Goal: Transaction & Acquisition: Purchase product/service

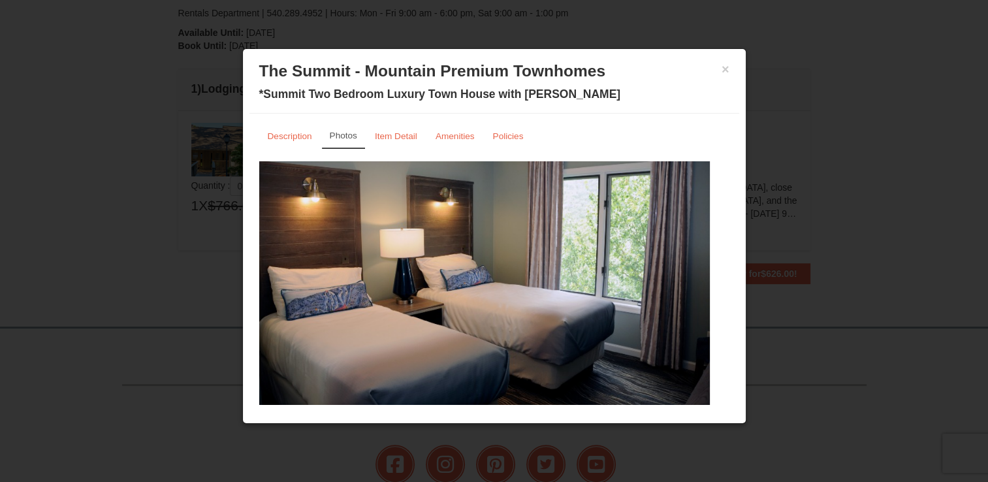
scroll to position [26, 0]
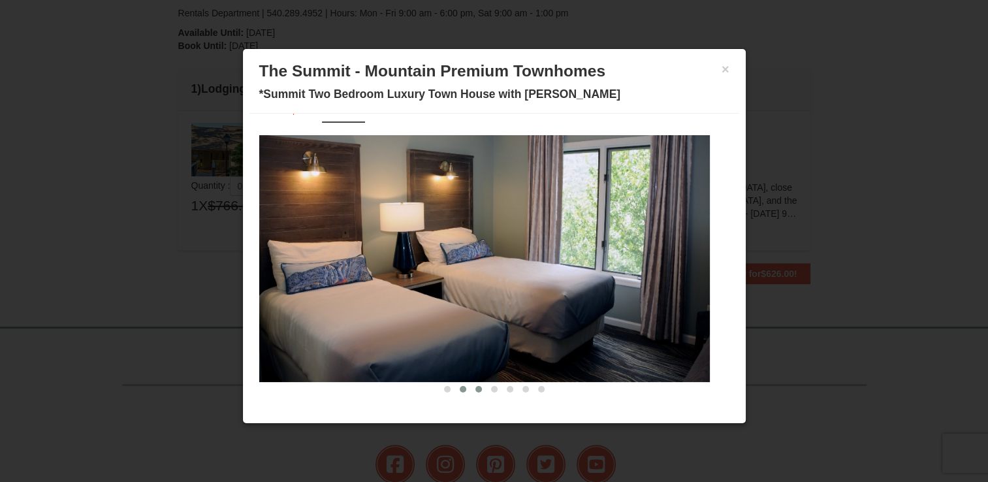
click at [475, 388] on span at bounding box center [478, 389] width 7 height 7
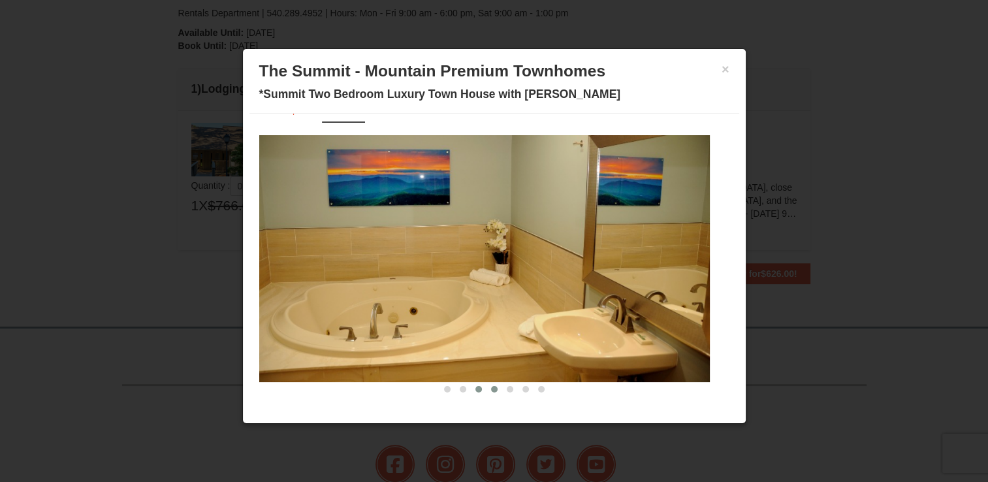
click at [491, 386] on span at bounding box center [494, 389] width 7 height 7
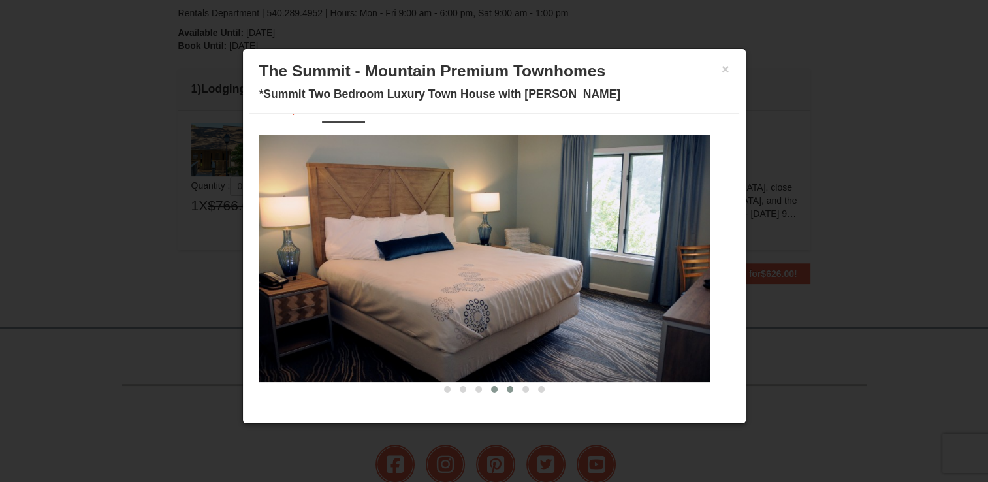
click at [507, 388] on span at bounding box center [510, 389] width 7 height 7
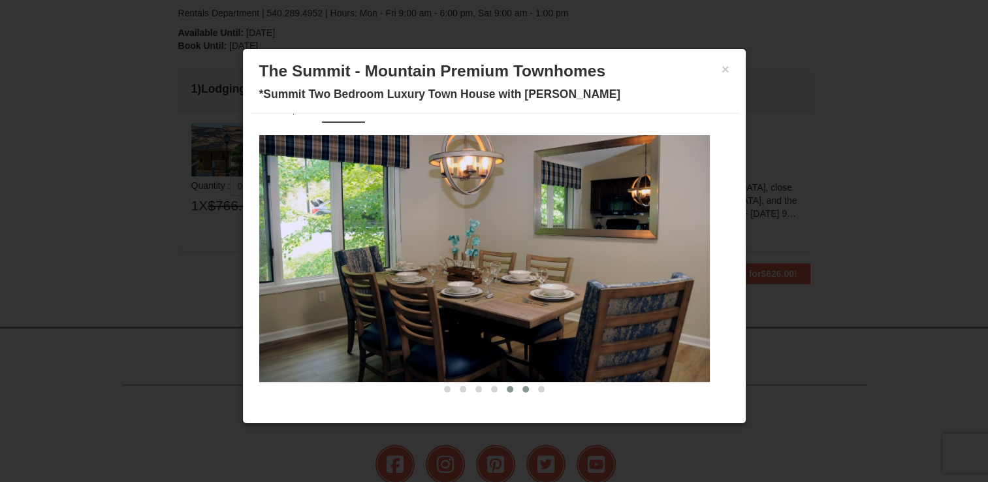
click at [522, 389] on span at bounding box center [525, 389] width 7 height 7
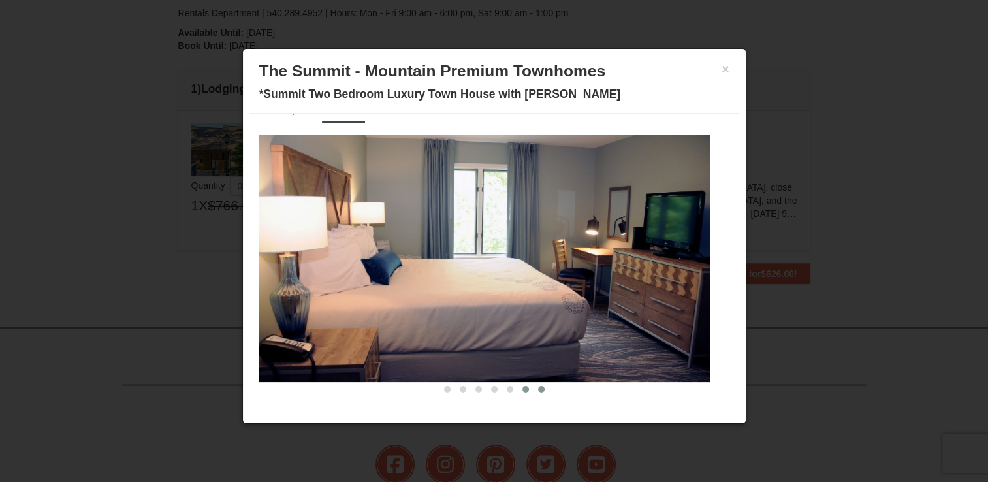
click at [533, 389] on button at bounding box center [541, 389] width 16 height 13
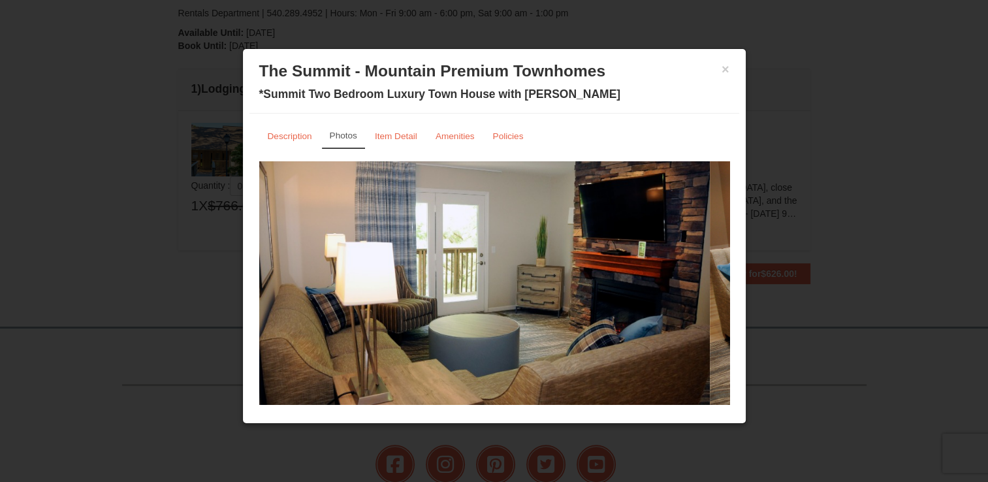
scroll to position [0, 0]
click at [293, 137] on small "Description" at bounding box center [290, 136] width 44 height 10
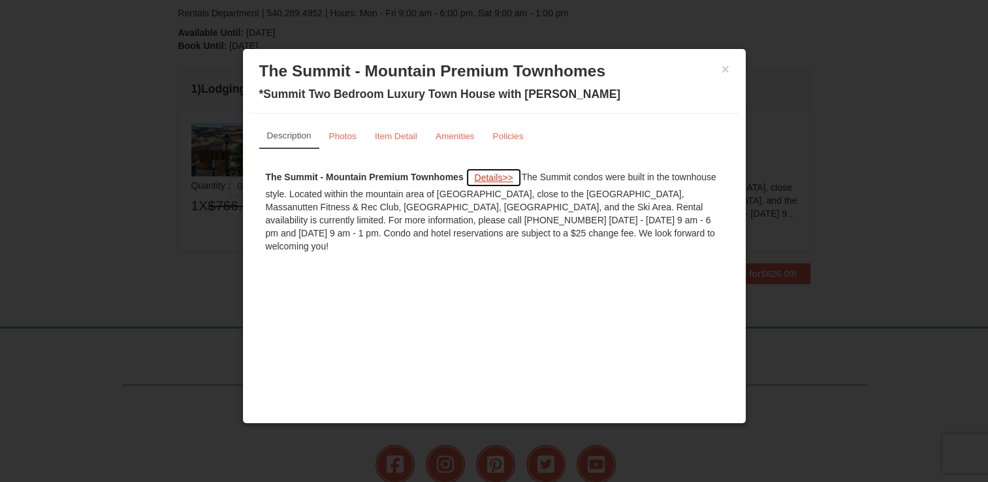
click at [491, 177] on span "Details" at bounding box center [488, 177] width 28 height 10
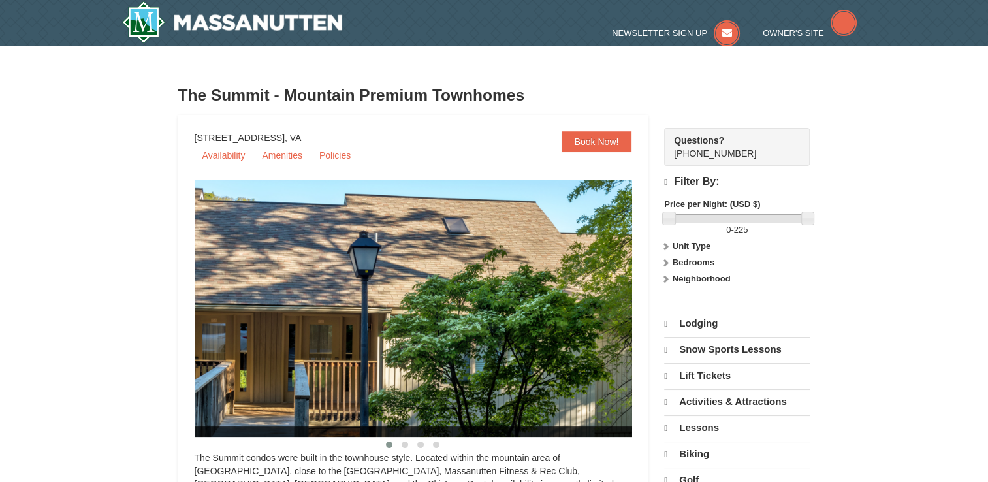
select select "9"
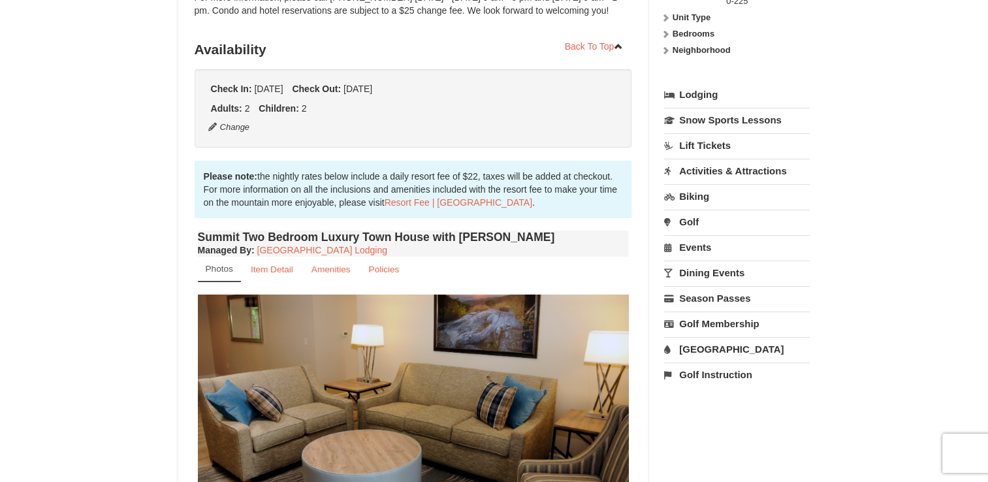
scroll to position [287, 0]
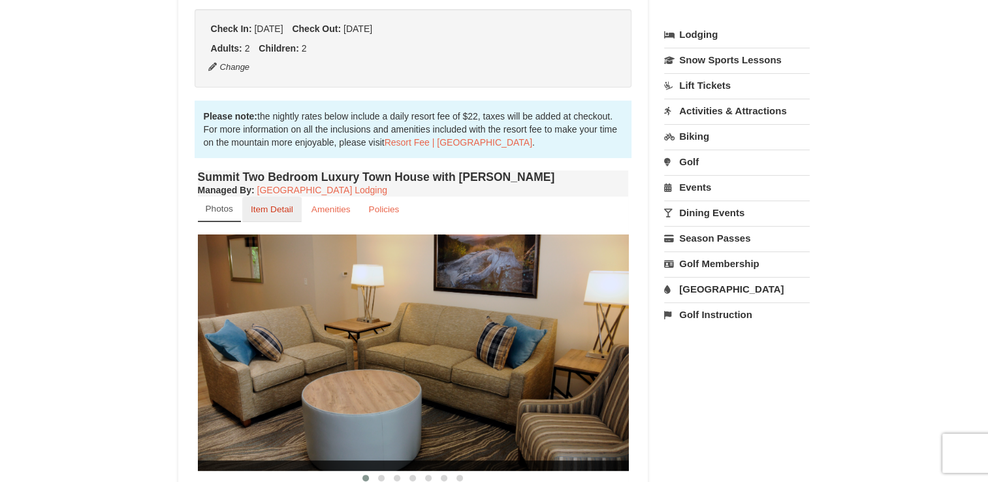
click at [262, 210] on small "Item Detail" at bounding box center [272, 209] width 42 height 10
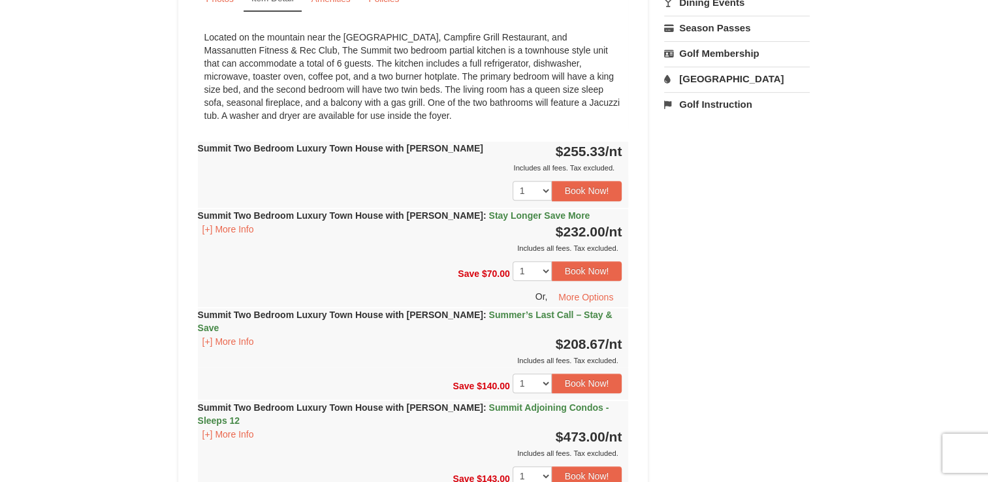
scroll to position [522, 0]
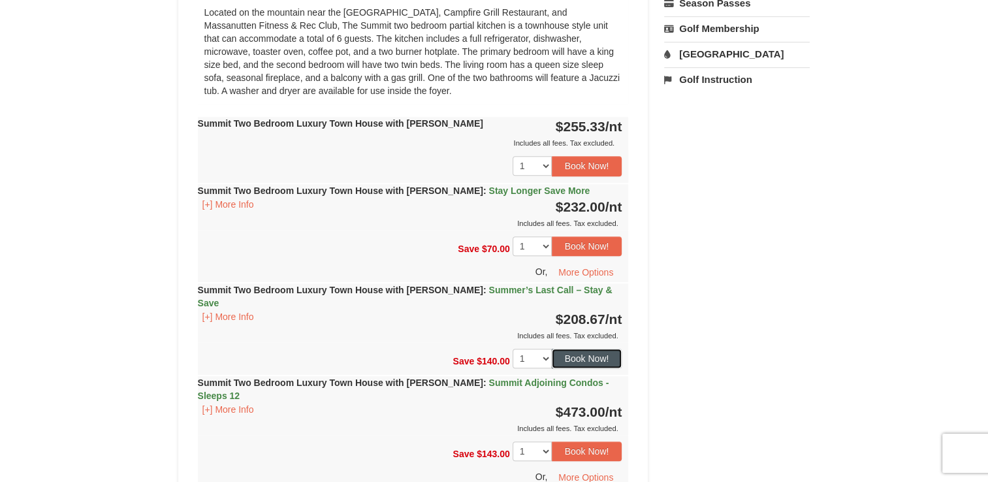
click at [585, 349] on button "Book Now!" at bounding box center [587, 359] width 70 height 20
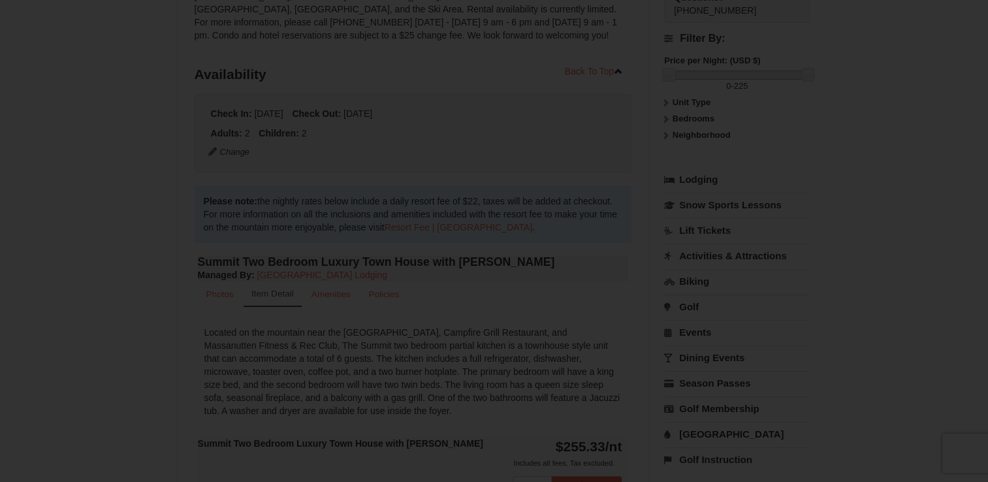
scroll to position [114, 0]
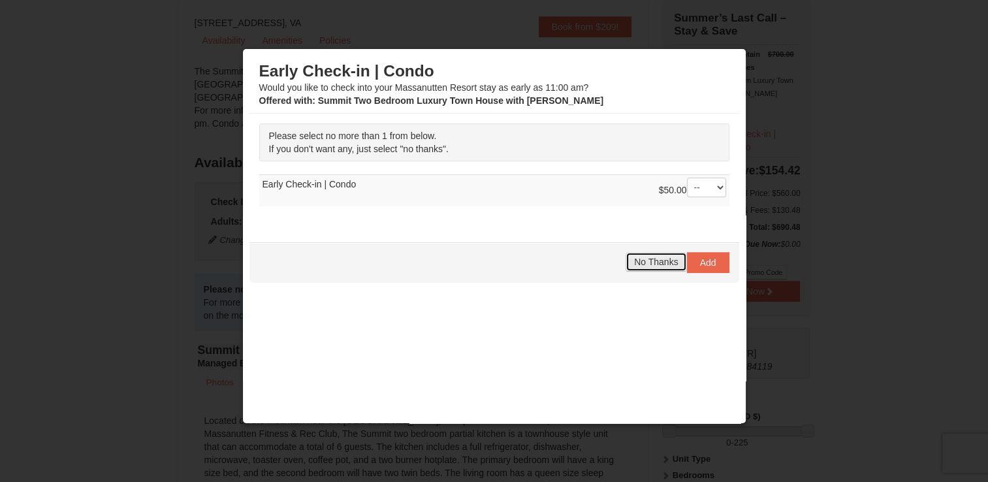
click at [657, 262] on span "No Thanks" at bounding box center [656, 262] width 44 height 10
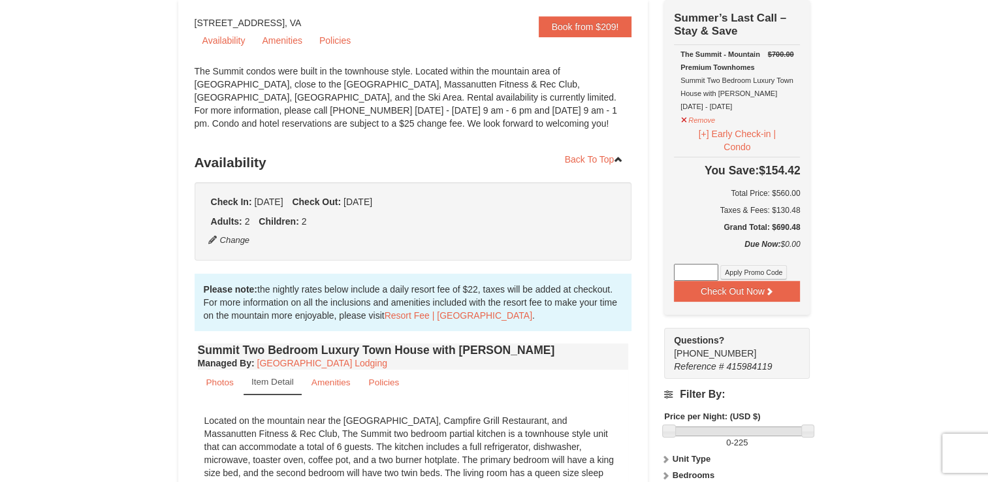
click at [698, 268] on input at bounding box center [696, 272] width 44 height 17
type input "GoDukes25"
click at [714, 289] on button "Check Out Now" at bounding box center [737, 291] width 126 height 21
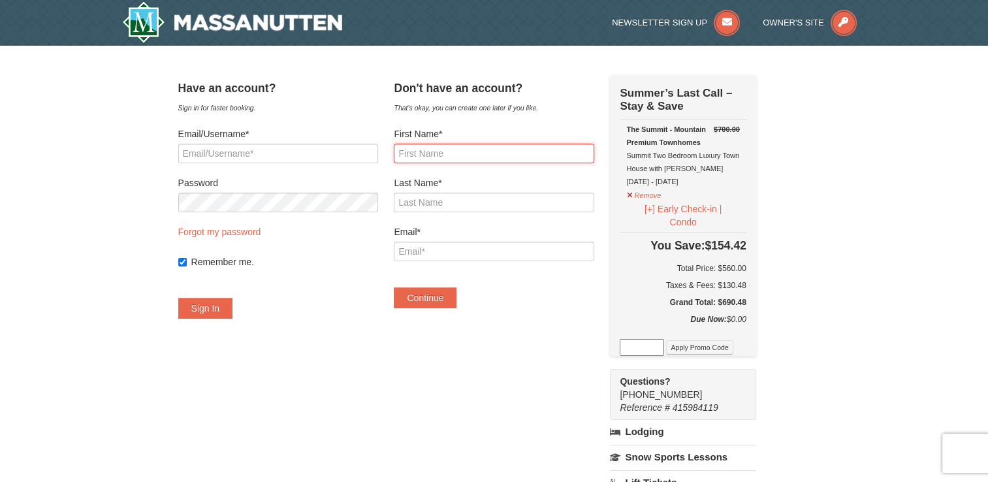
click at [498, 153] on input "First Name*" at bounding box center [494, 154] width 200 height 20
type input "Tontalia"
type input "Monroe"
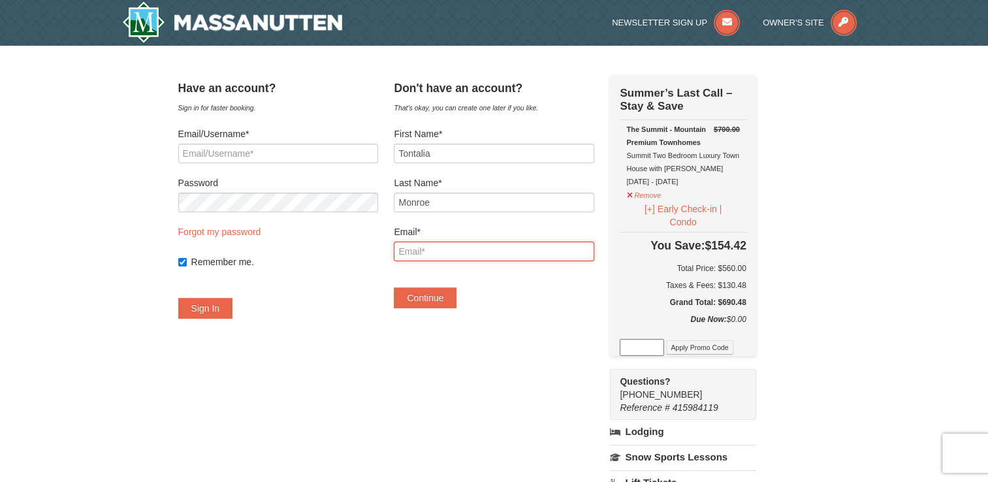
type input "tontalia.monroe@outlook.com"
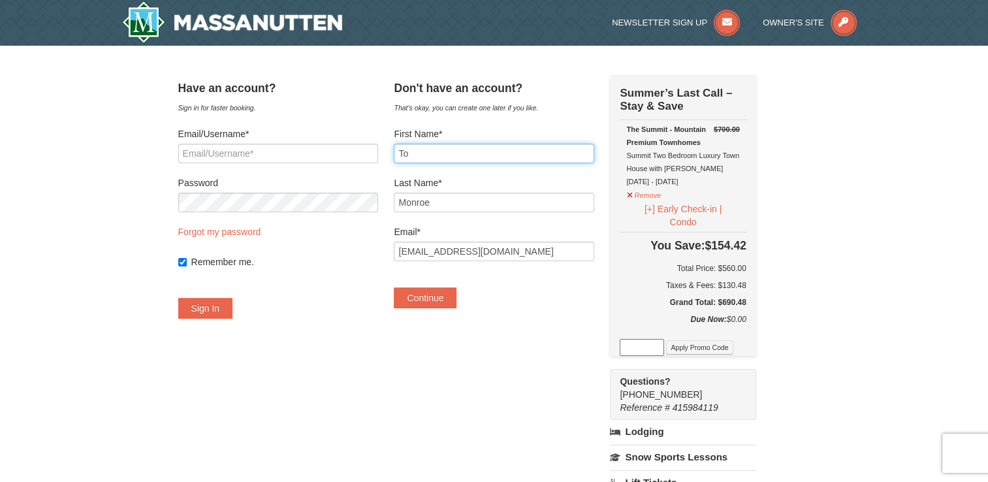
type input "T"
click at [508, 321] on div "Have an account? Sign in for faster booking. Email/Username* Password Forgot my…" at bounding box center [494, 405] width 632 height 661
click at [426, 155] on input "W" at bounding box center [494, 154] width 200 height 20
click at [404, 226] on div "Have an account? Sign in for faster booking. Email/Username* Password Forgot my…" at bounding box center [494, 405] width 632 height 661
click at [478, 155] on input "Willie" at bounding box center [494, 154] width 200 height 20
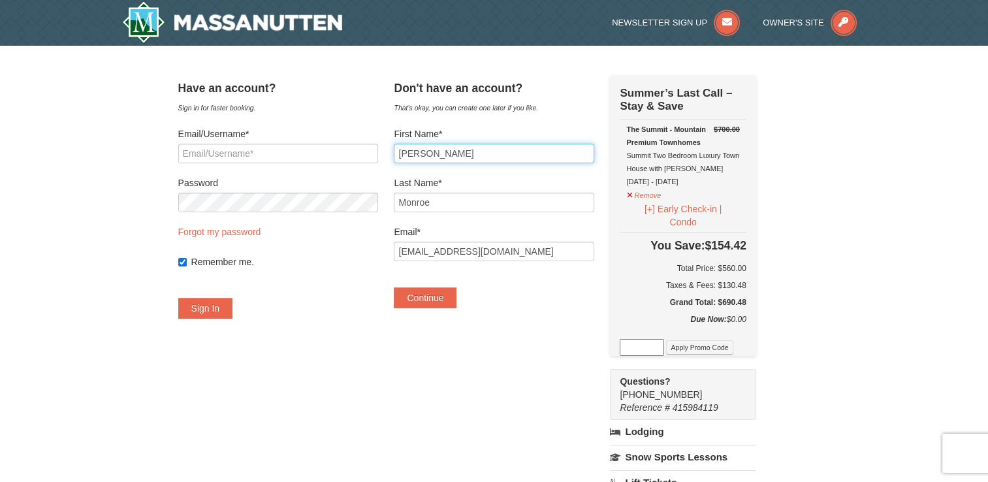
click at [478, 155] on input "Willi" at bounding box center [494, 154] width 200 height 20
type input "W"
type input "T"
type input "Willie"
click at [465, 473] on div "Have an account? Sign in for faster booking. Email/Username* Password Forgot my…" at bounding box center [494, 405] width 632 height 661
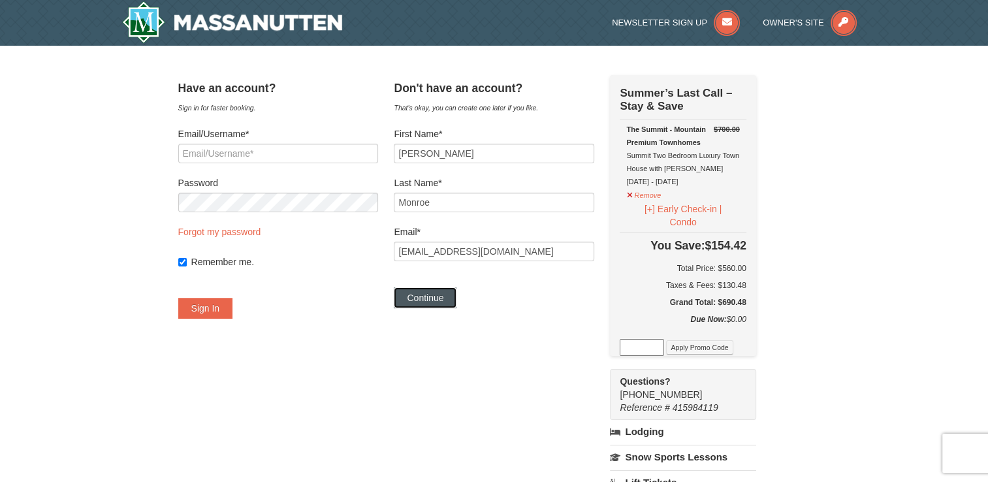
click at [426, 298] on button "Continue" at bounding box center [425, 297] width 63 height 21
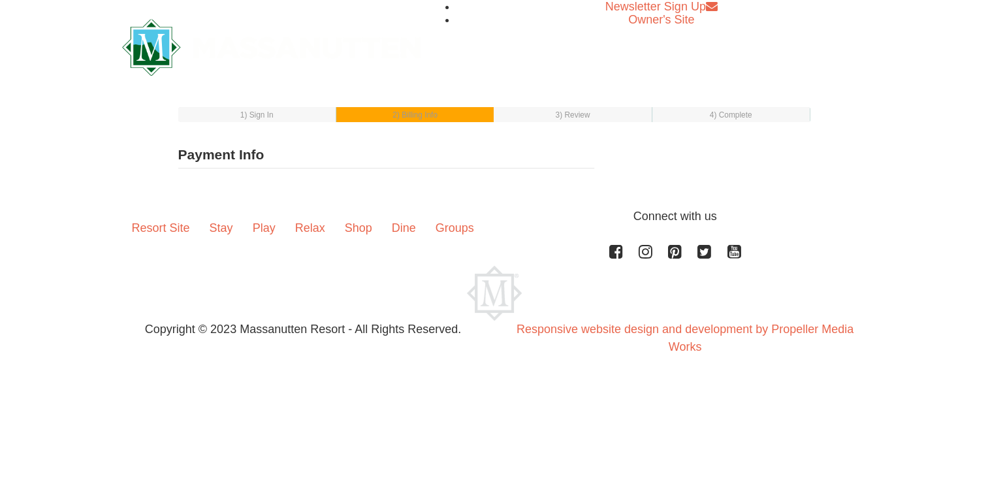
type input "[PERSON_NAME]"
type input "[EMAIL_ADDRESS][DOMAIN_NAME]"
select select "1"
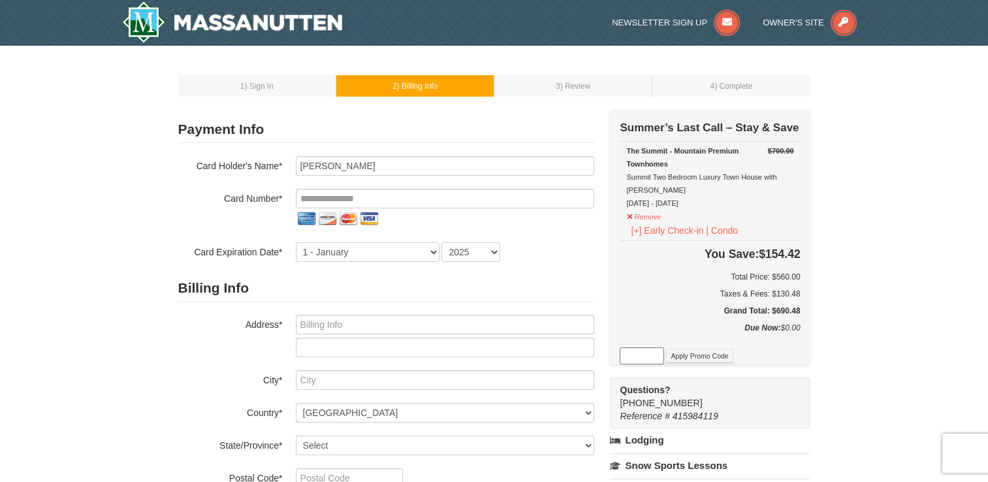
click at [211, 226] on div "Card Number*" at bounding box center [386, 209] width 416 height 40
click at [396, 166] on input "Willie Monroe" at bounding box center [445, 166] width 298 height 20
type input "W"
type input "Tontalia Monroe"
click at [322, 198] on input "tel" at bounding box center [445, 199] width 298 height 20
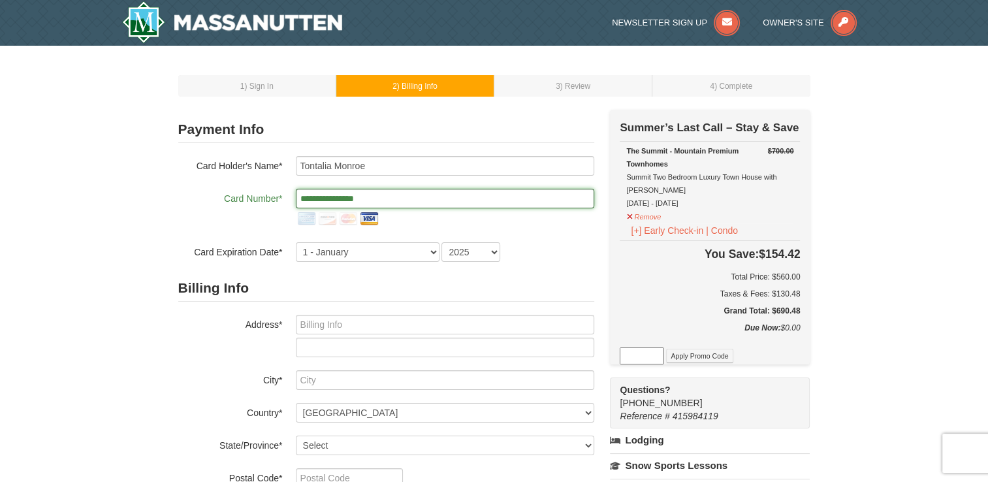
type input "**********"
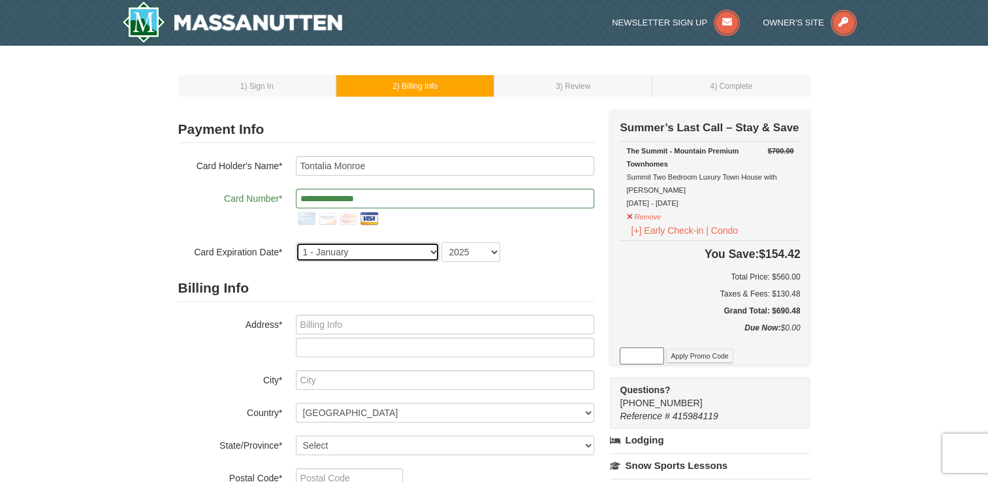
click at [321, 257] on select "1 - January 2 - February 3 - March 4 - April 5 - May 6 - June 7 - July 8 - Augu…" at bounding box center [368, 252] width 144 height 20
select select "12"
click at [296, 242] on select "1 - January 2 - February 3 - March 4 - April 5 - May 6 - June 7 - July 8 - Augu…" at bounding box center [368, 252] width 144 height 20
click at [483, 251] on select "2025 2026 2027 2028 2029 2030 2031 2032 2033 2034" at bounding box center [470, 252] width 59 height 20
select select "2029"
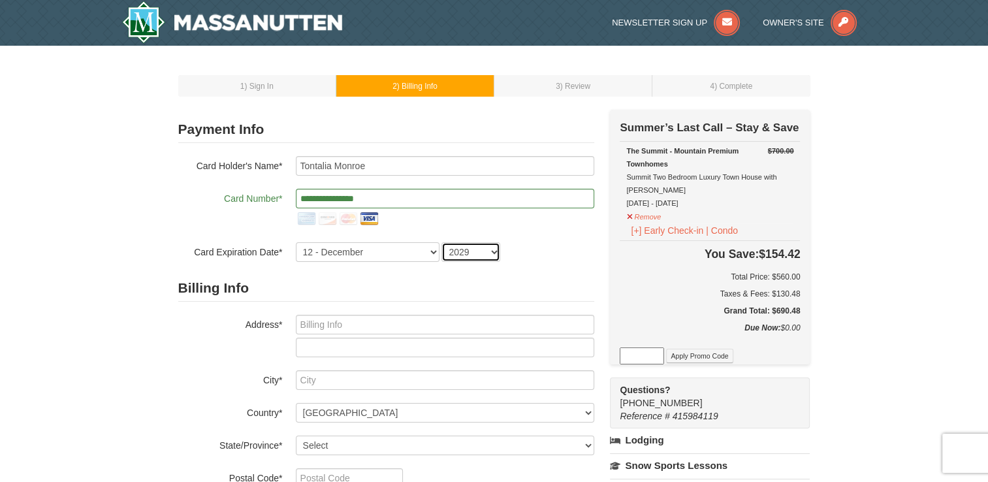
click at [441, 242] on select "2025 2026 2027 2028 2029 2030 2031 2032 2033 2034" at bounding box center [470, 252] width 59 height 20
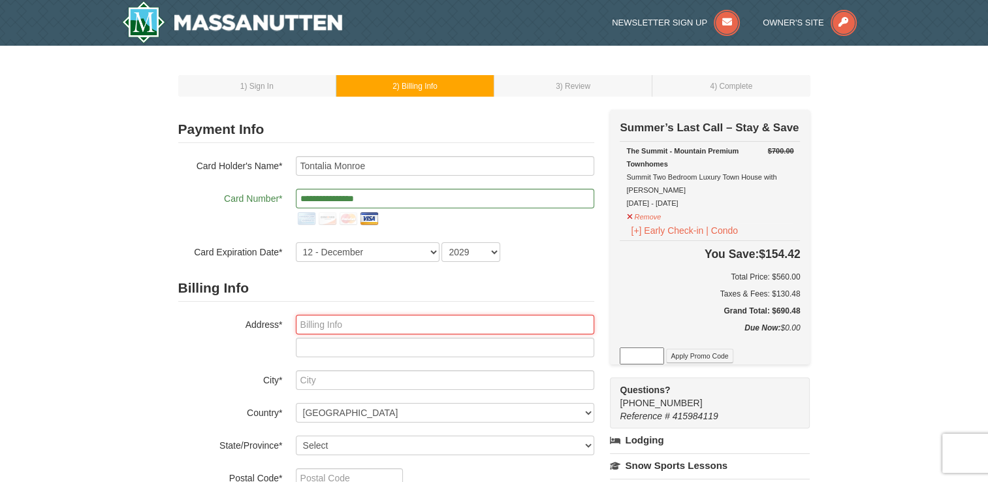
click at [320, 322] on input "text" at bounding box center [445, 325] width 298 height 20
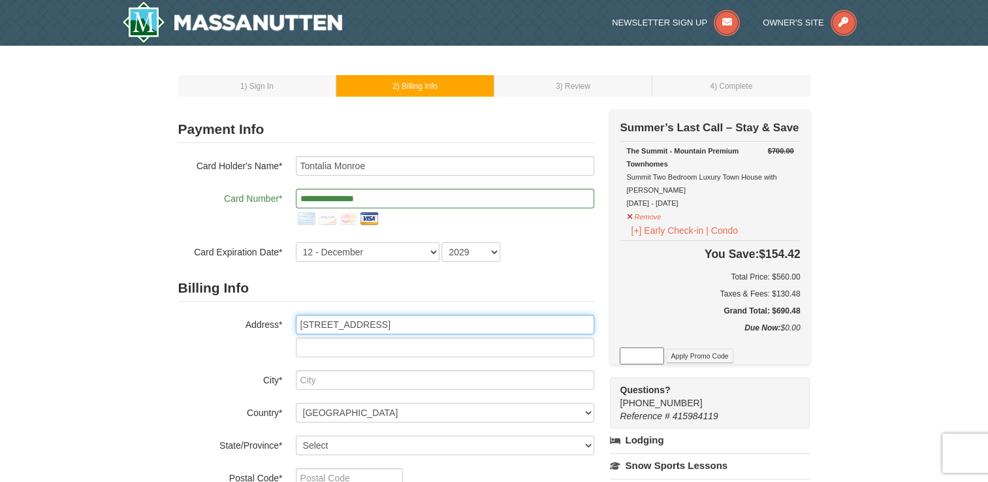
type input "[STREET_ADDRESS]"
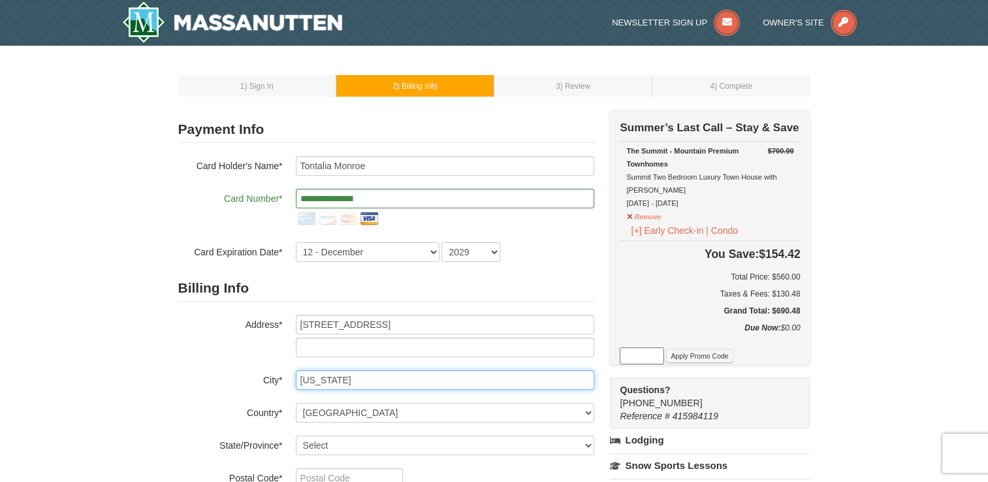
type input "[US_STATE]"
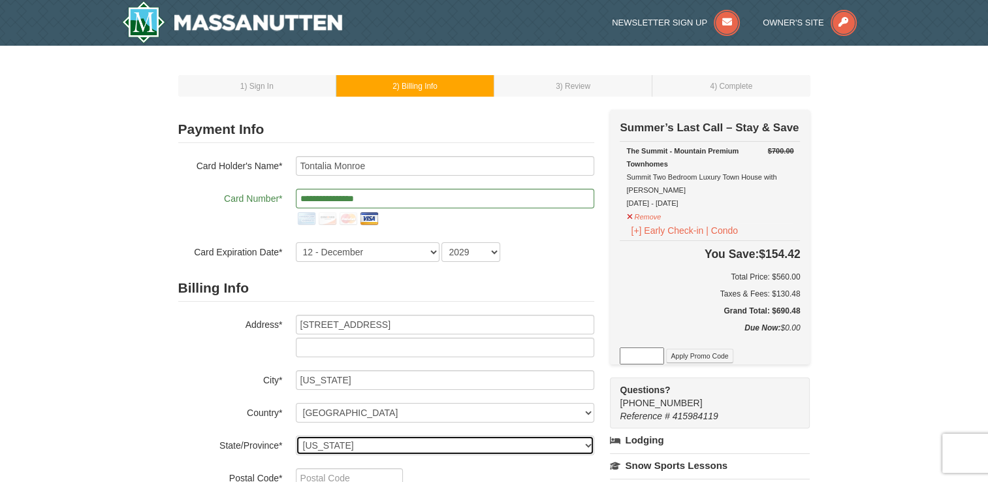
select select "DC"
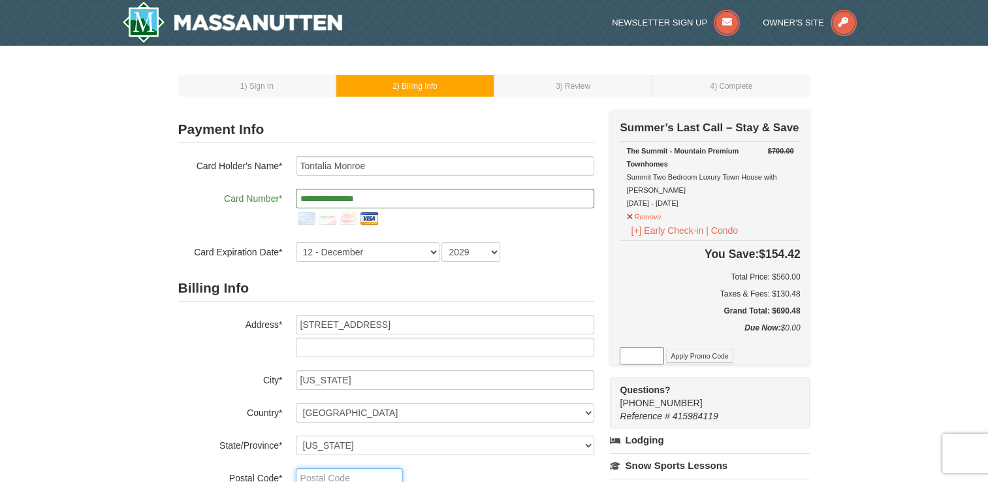
scroll to position [5, 0]
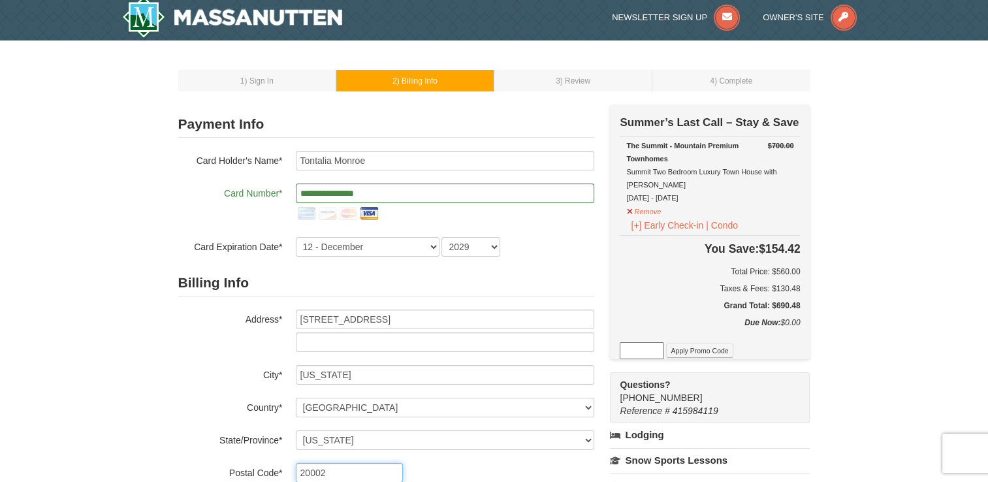
type input "20002"
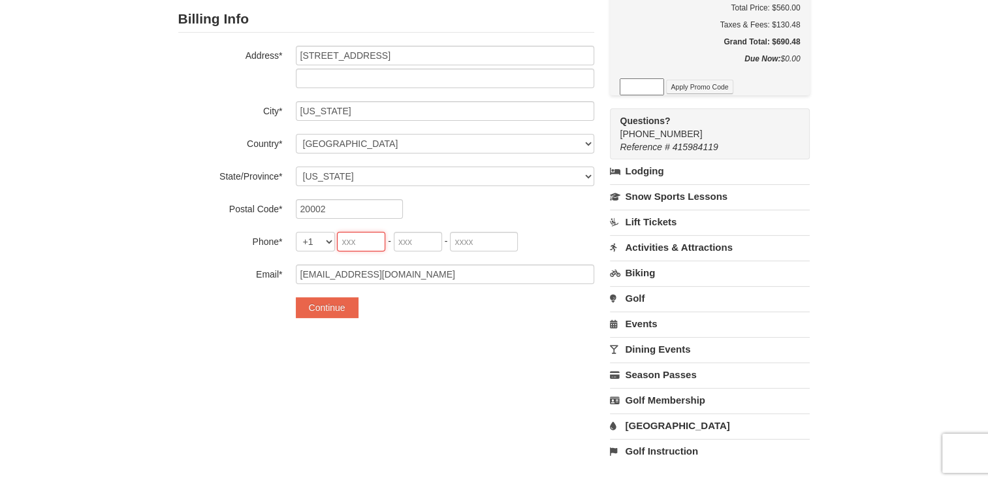
click at [359, 242] on input "tel" at bounding box center [361, 242] width 48 height 20
type input "700"
type input "2"
click at [356, 240] on input "700" at bounding box center [361, 242] width 48 height 20
type input "703"
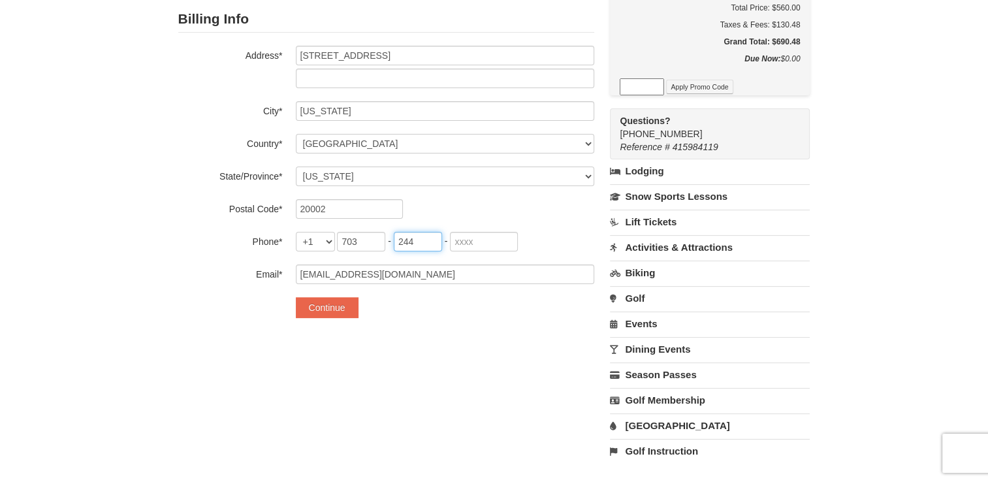
type input "244"
type input "8021"
click at [319, 313] on button "Continue" at bounding box center [327, 307] width 63 height 21
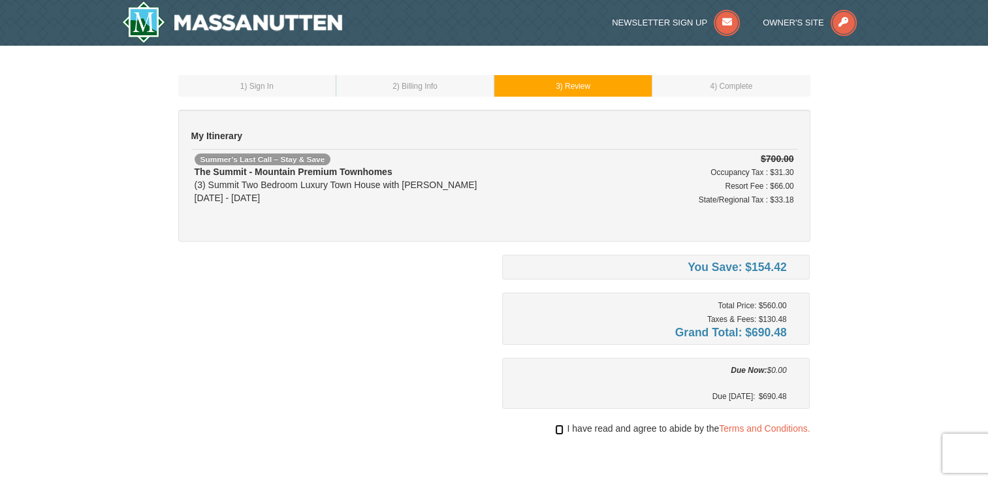
click at [555, 428] on input "checkbox" at bounding box center [559, 429] width 8 height 10
checkbox input "true"
click at [428, 427] on div "You Save: $154.42 Total Price: $560.00 Taxes & Fees: $130.48 Grand Total: $690.…" at bounding box center [494, 410] width 632 height 311
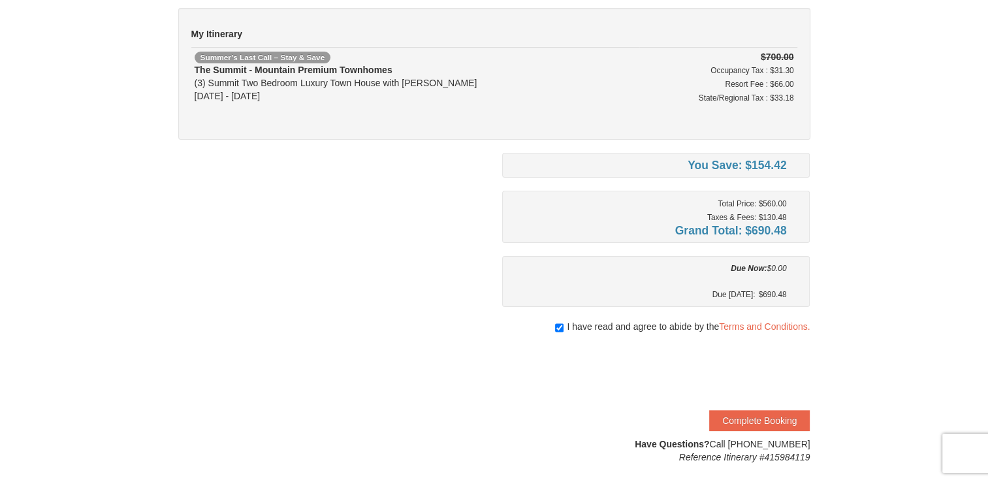
scroll to position [104, 0]
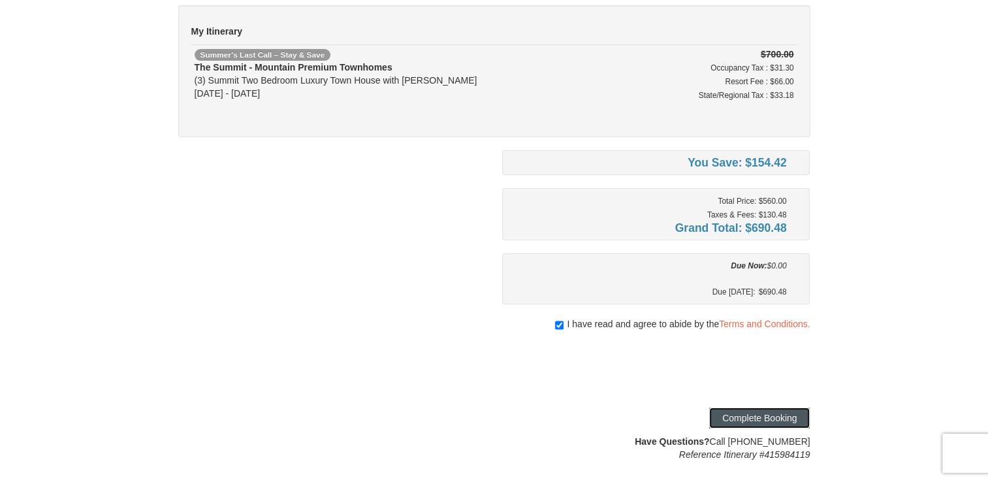
click at [752, 419] on button "Complete Booking" at bounding box center [759, 417] width 101 height 21
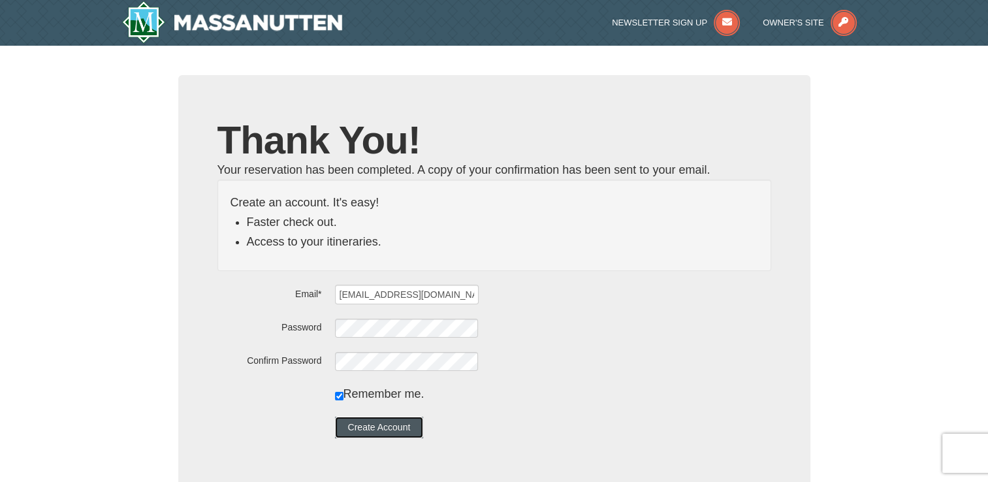
click at [376, 432] on button "Create Account" at bounding box center [379, 426] width 89 height 21
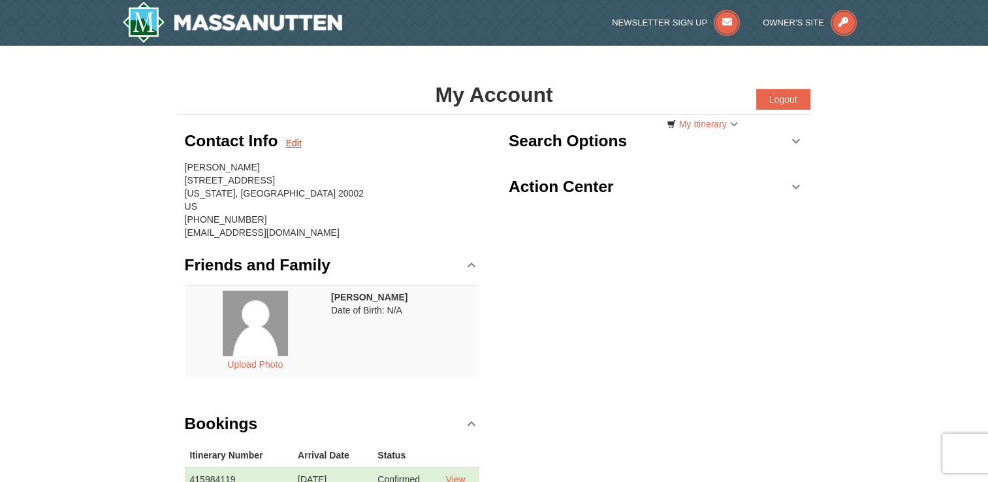
click at [288, 143] on link "Edit" at bounding box center [294, 142] width 16 height 13
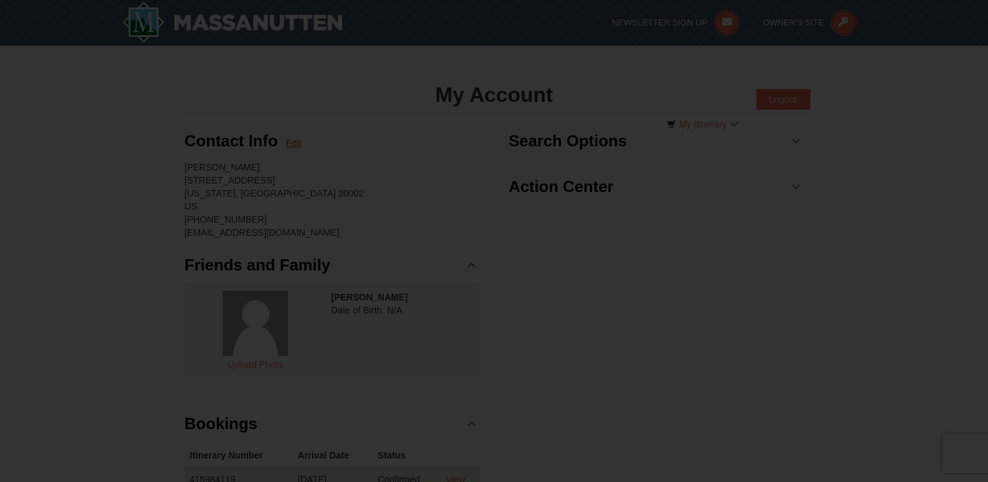
type input "[PERSON_NAME]"
type input "Monroe"
type input "[STREET_ADDRESS]"
type input "[US_STATE]"
type input "20002"
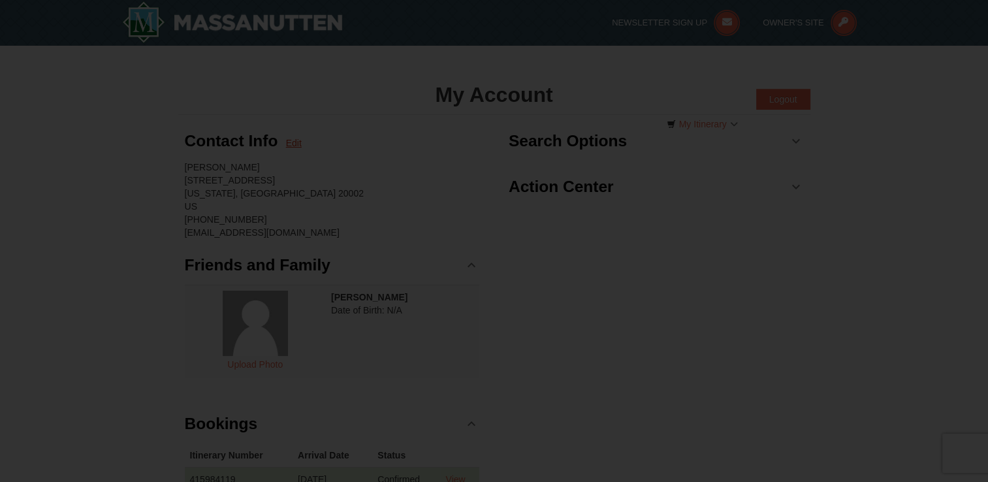
type input "703"
type input "244"
type input "8021"
type input "[EMAIL_ADDRESS][DOMAIN_NAME]"
select select "DC"
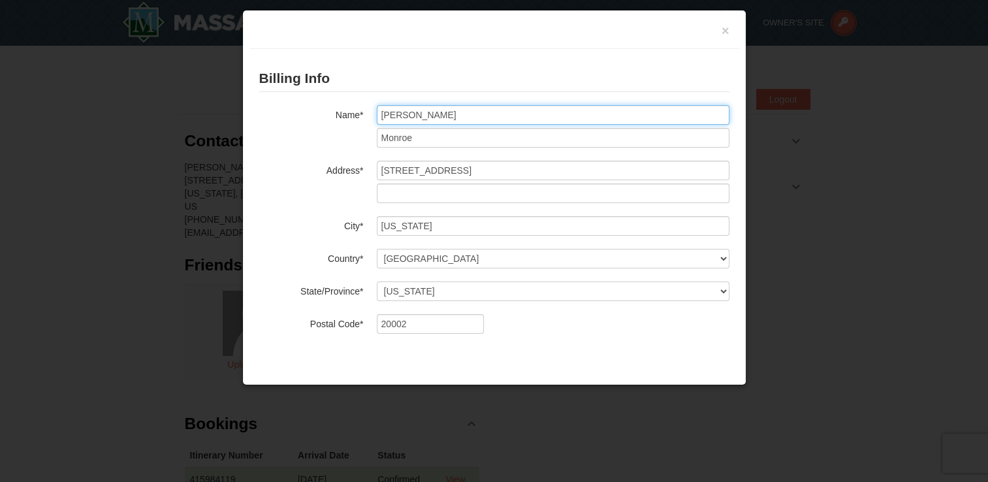
click at [411, 119] on input "[PERSON_NAME]" at bounding box center [553, 115] width 352 height 20
type input "W"
type input "T"
type input "[PERSON_NAME]"
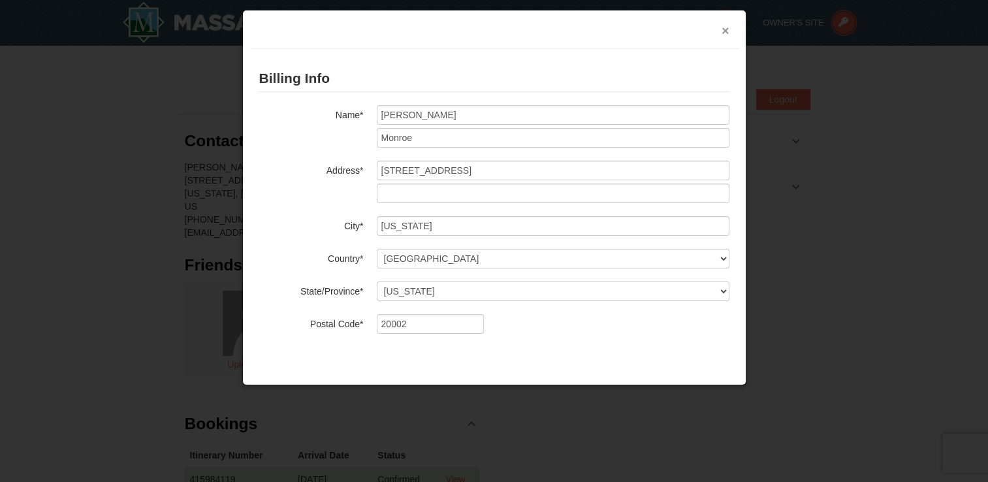
click at [723, 33] on button "×" at bounding box center [725, 30] width 8 height 13
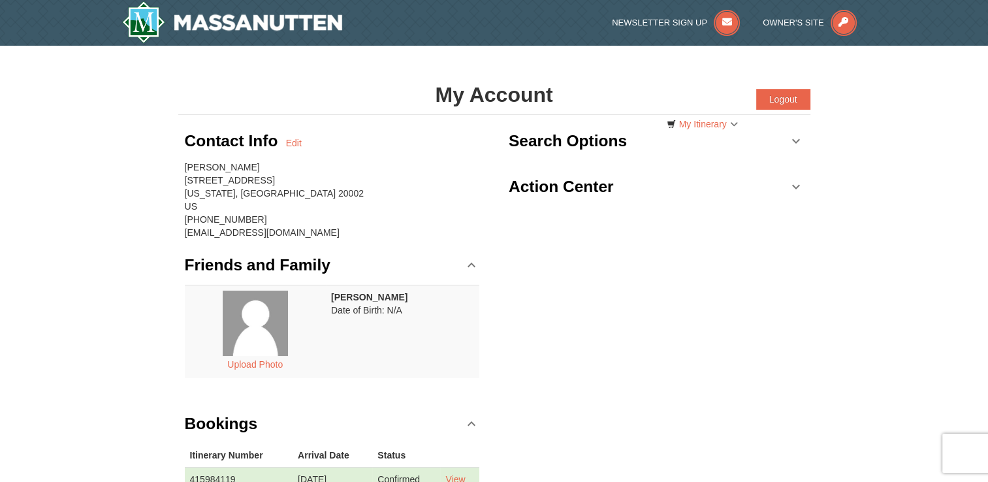
click at [868, 141] on div "× My Account Categories Map List Filter My Itinerary Questions? [PHONE_NUMBER] …" at bounding box center [494, 296] width 988 height 501
click at [796, 140] on link "Search Options" at bounding box center [655, 140] width 295 height 39
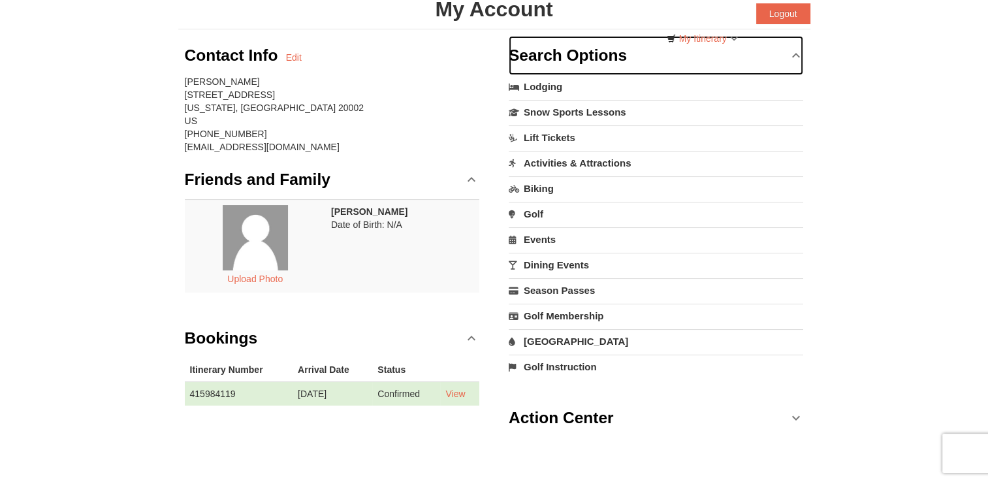
scroll to position [104, 0]
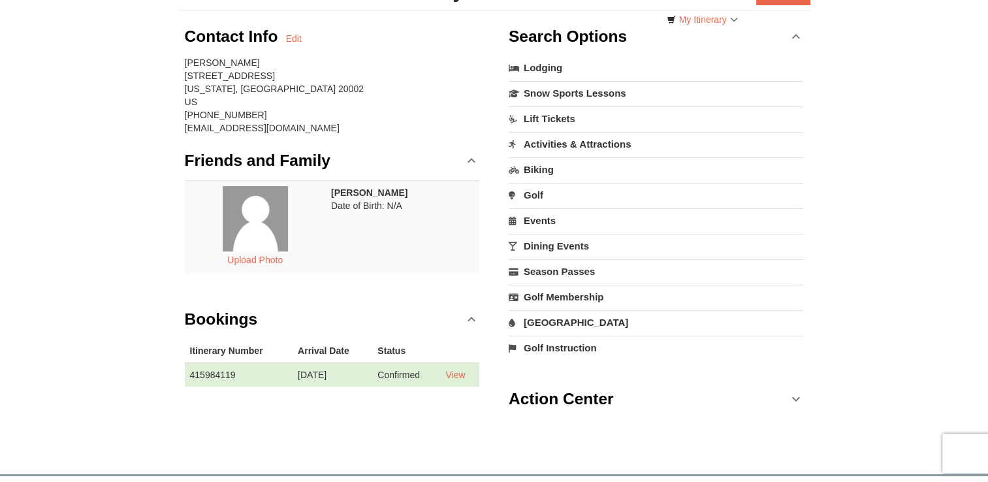
click at [571, 143] on link "Activities & Attractions" at bounding box center [655, 144] width 295 height 24
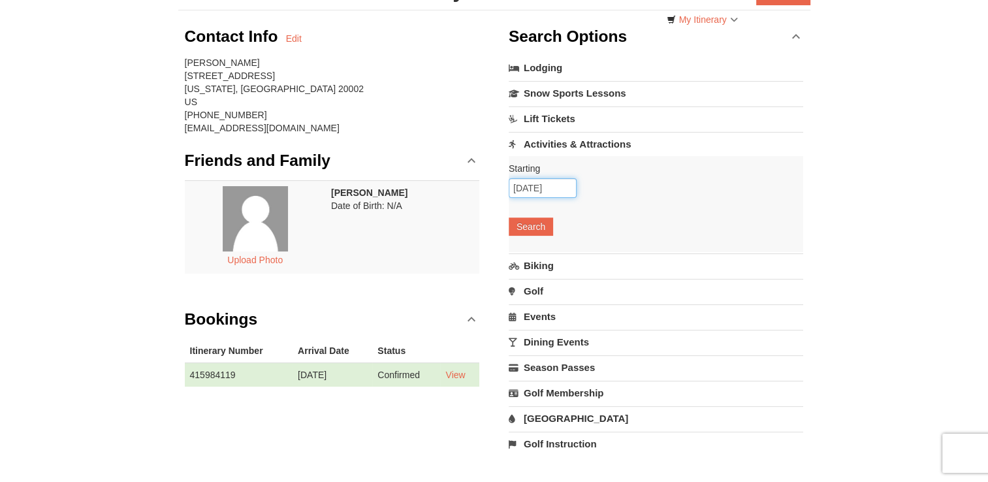
click at [556, 187] on input "[DATE]" at bounding box center [542, 188] width 68 height 20
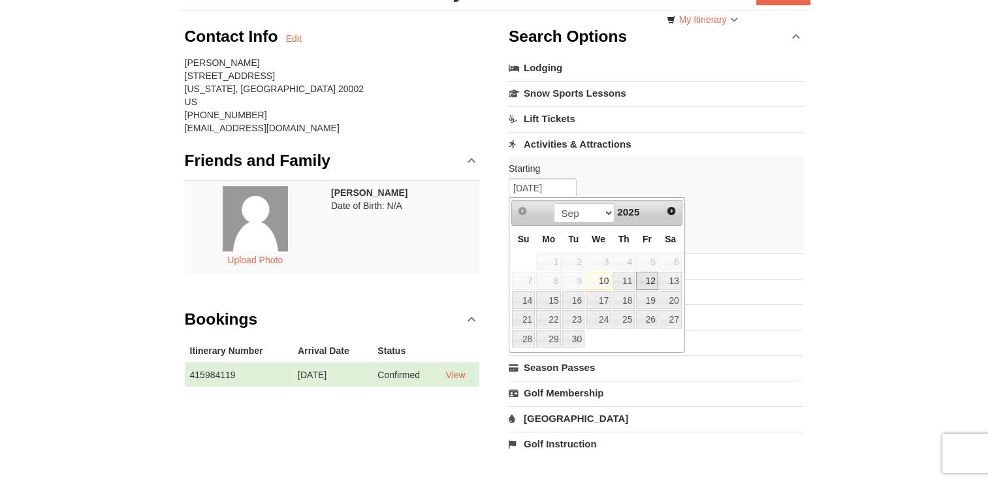
click at [652, 279] on link "12" at bounding box center [647, 281] width 22 height 18
type input "[DATE]"
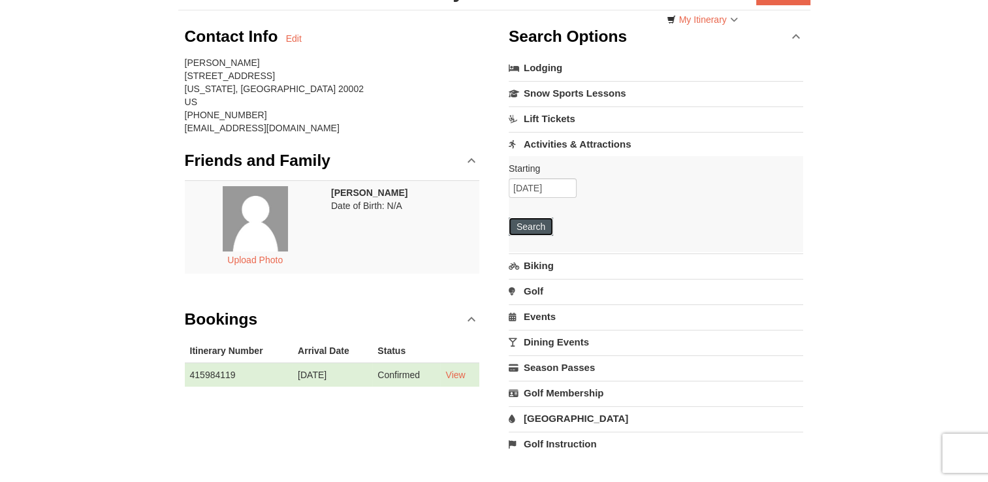
click at [540, 223] on button "Search" at bounding box center [530, 226] width 44 height 18
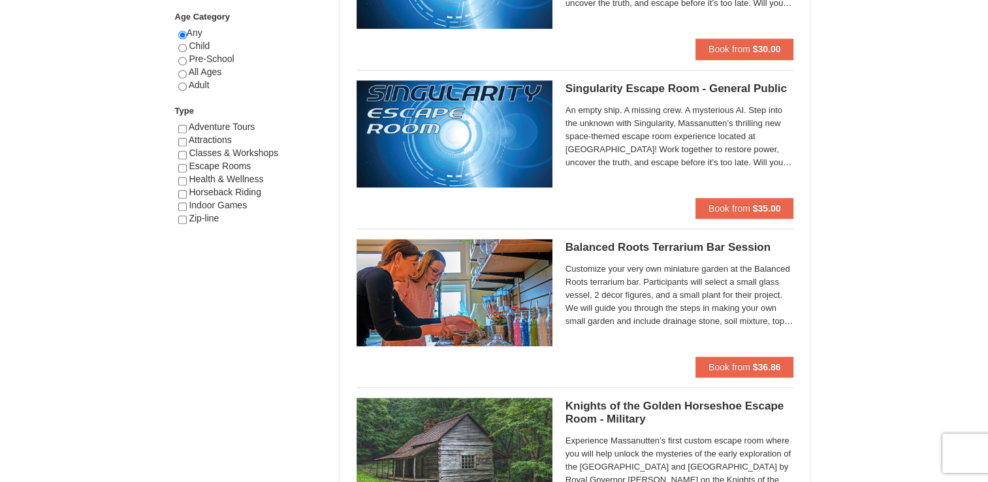
scroll to position [705, 0]
